Goal: Task Accomplishment & Management: Complete application form

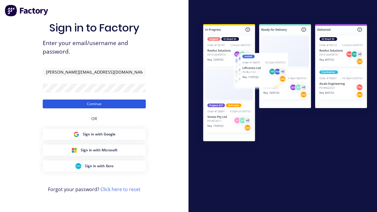
click at [94, 104] on button "Continue" at bounding box center [94, 104] width 103 height 9
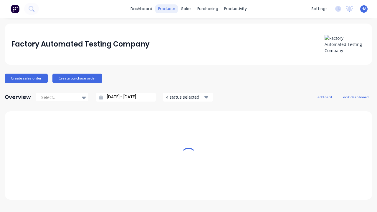
click at [169, 9] on div "products" at bounding box center [166, 8] width 23 height 9
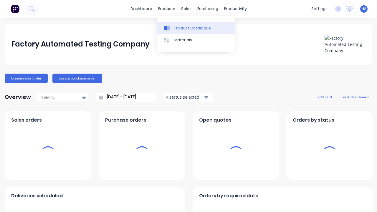
click at [196, 28] on div "Product Catalogue" at bounding box center [192, 28] width 37 height 5
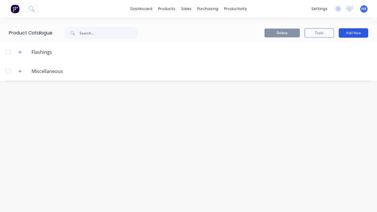
click at [353, 33] on button "Add New" at bounding box center [353, 32] width 29 height 9
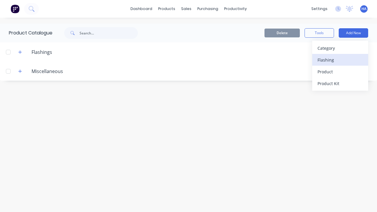
click at [340, 60] on div "Flashing" at bounding box center [339, 60] width 45 height 9
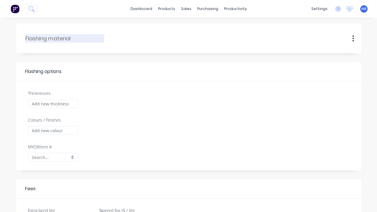
click at [65, 38] on input "text" at bounding box center [64, 38] width 79 height 8
type input "HD Automated Flashing"
click at [53, 104] on input "Thicknesses" at bounding box center [53, 103] width 50 height 9
type input "1000"
type input "0.00"
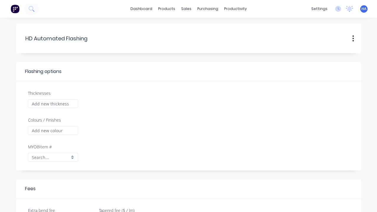
checkbox input "true"
click at [53, 130] on input "Colours / Finishes" at bounding box center [53, 130] width 50 height 9
type input "Red Matte"
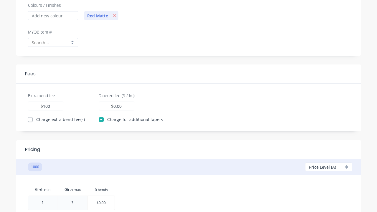
type input "100"
click at [116, 106] on input "0.00" at bounding box center [117, 106] width 9 height 6
type input "100"
click at [42, 203] on div at bounding box center [42, 203] width 29 height 14
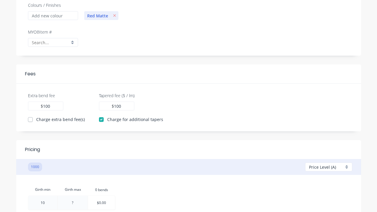
click at [188, 184] on div "Girth min Girth max 0.bends 0 bends 10 10 ? $0.00" at bounding box center [188, 198] width 321 height 28
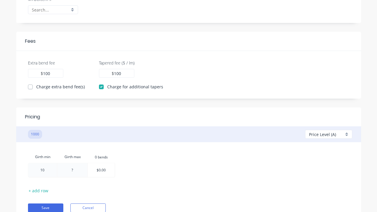
click at [72, 170] on div at bounding box center [72, 170] width 30 height 14
type input "100"
click at [188, 160] on div "Girth min Girth max 0.bends 0 bends 10 100 100 $0.00" at bounding box center [188, 165] width 321 height 28
click at [102, 170] on div at bounding box center [101, 170] width 27 height 14
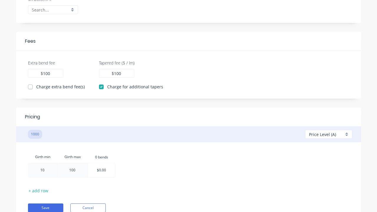
click at [102, 170] on div at bounding box center [101, 170] width 27 height 14
click at [188, 160] on div "Girth min Girth max 0.bends 0 bends 10 100 100 100" at bounding box center [188, 165] width 321 height 28
click at [45, 208] on button "Save" at bounding box center [45, 207] width 35 height 9
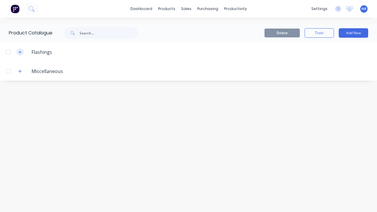
click at [20, 52] on icon "button" at bounding box center [20, 51] width 3 height 3
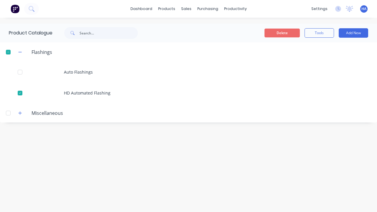
click at [282, 33] on button "Delete" at bounding box center [281, 33] width 35 height 9
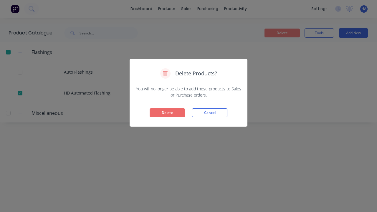
click at [167, 113] on button "Delete" at bounding box center [167, 112] width 35 height 9
